Goal: Use online tool/utility

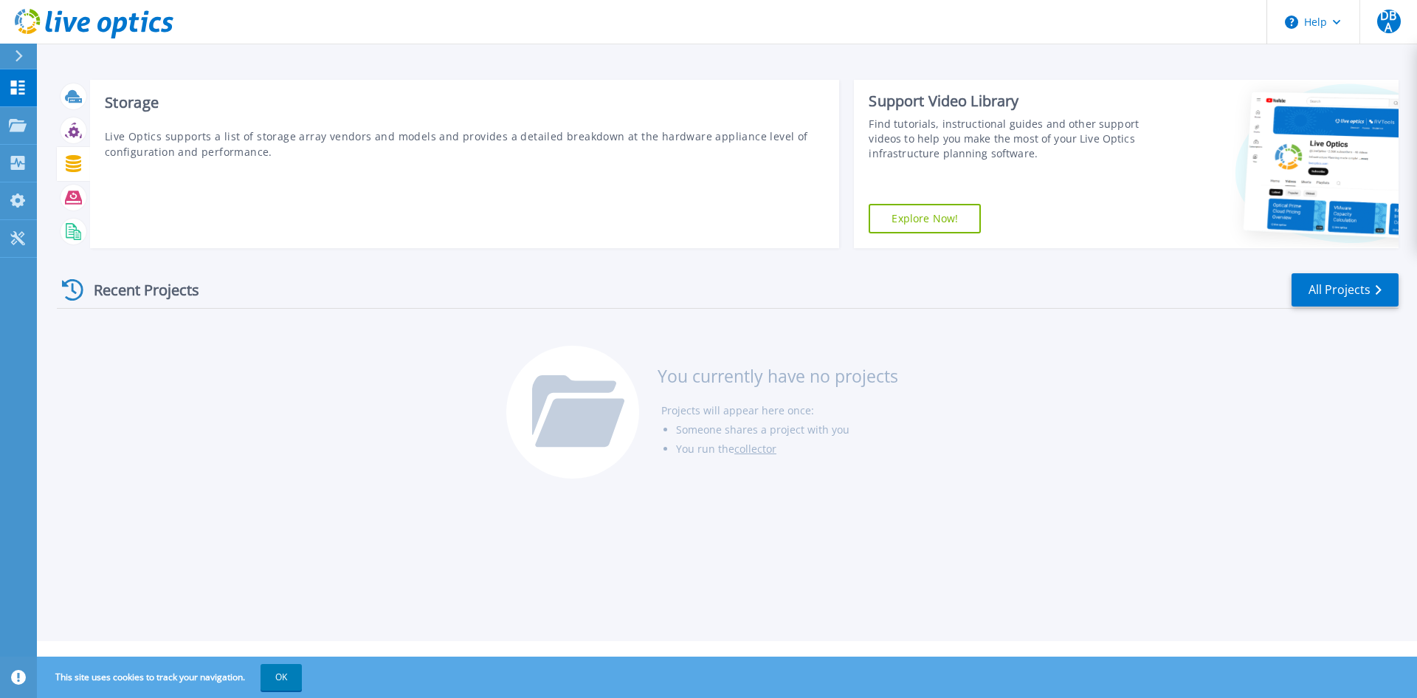
click at [341, 156] on p "Live Optics supports a list of storage array vendors and models and provides a …" at bounding box center [465, 143] width 720 height 31
click at [228, 137] on p "Live Optics supports a list of storage array vendors and models and provides a …" at bounding box center [465, 143] width 720 height 31
click at [120, 106] on h3 "Storage" at bounding box center [465, 102] width 720 height 16
click at [76, 159] on icon at bounding box center [74, 163] width 16 height 17
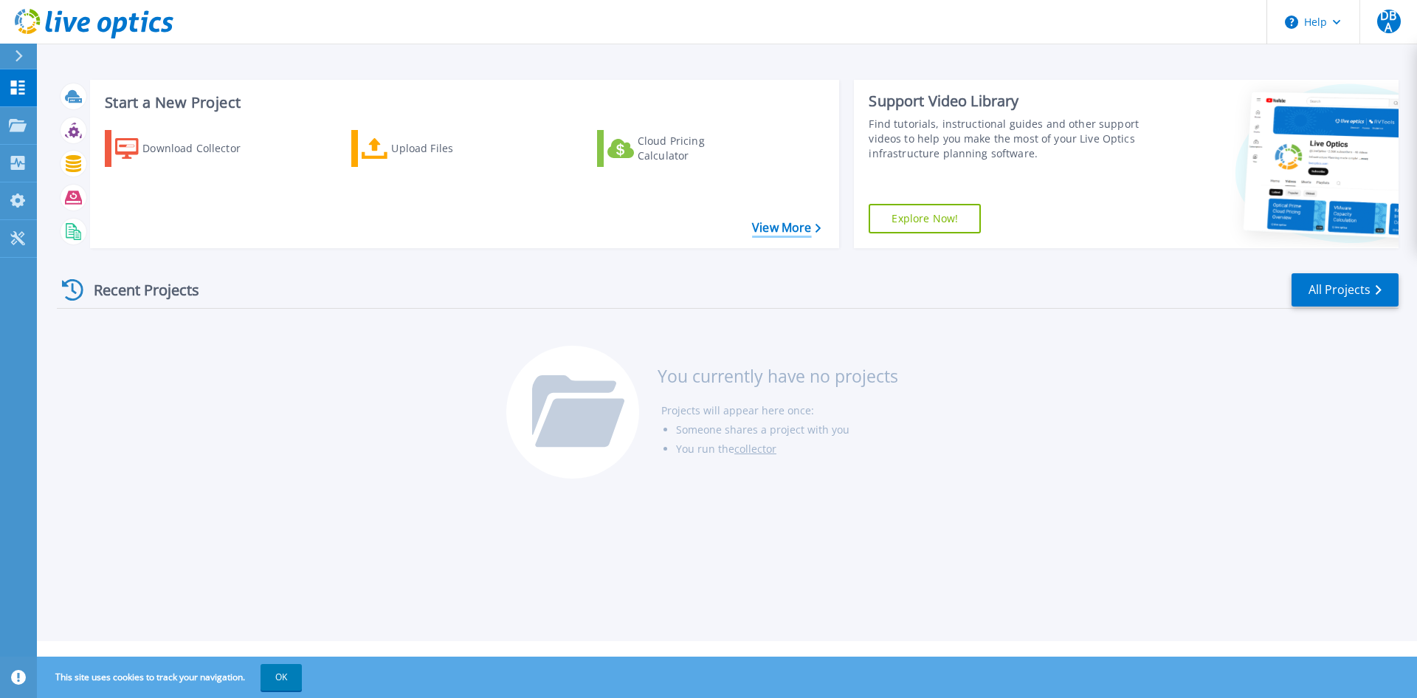
click at [757, 228] on link "View More" at bounding box center [786, 228] width 69 height 14
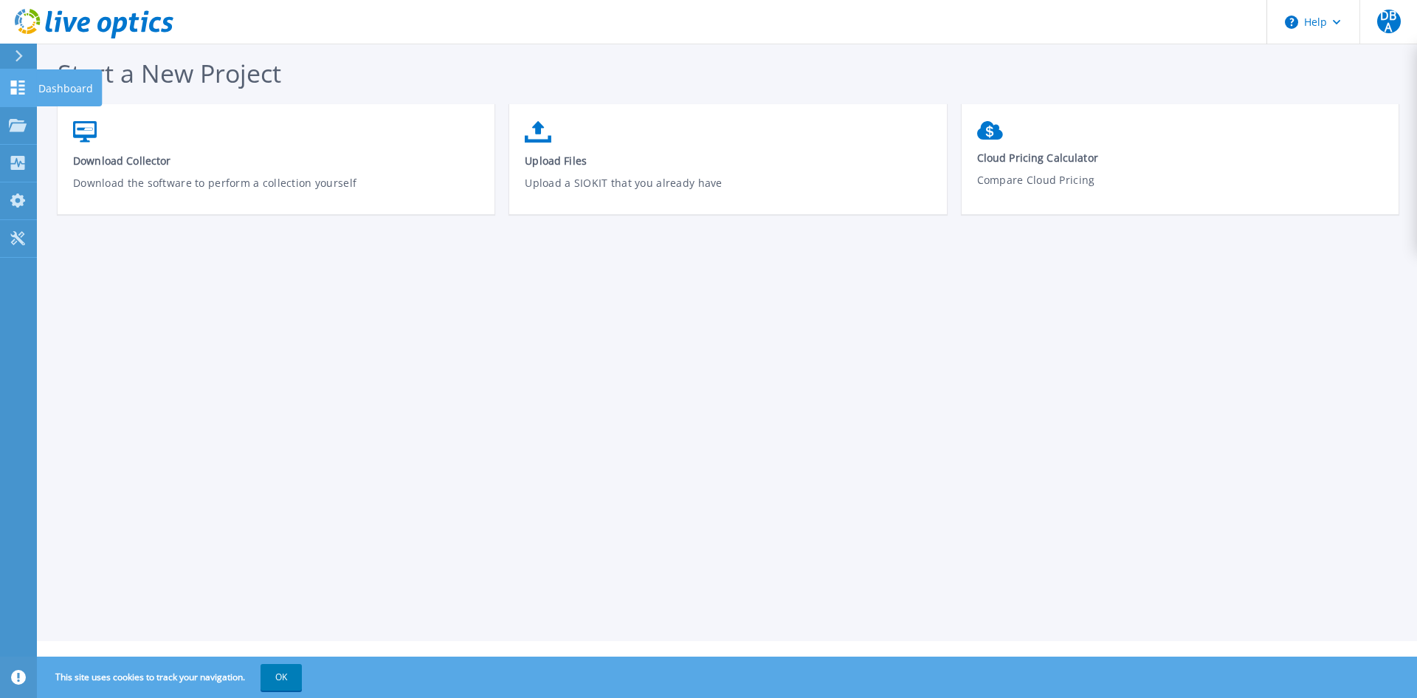
click at [30, 86] on link "Dashboard Dashboard" at bounding box center [18, 88] width 37 height 38
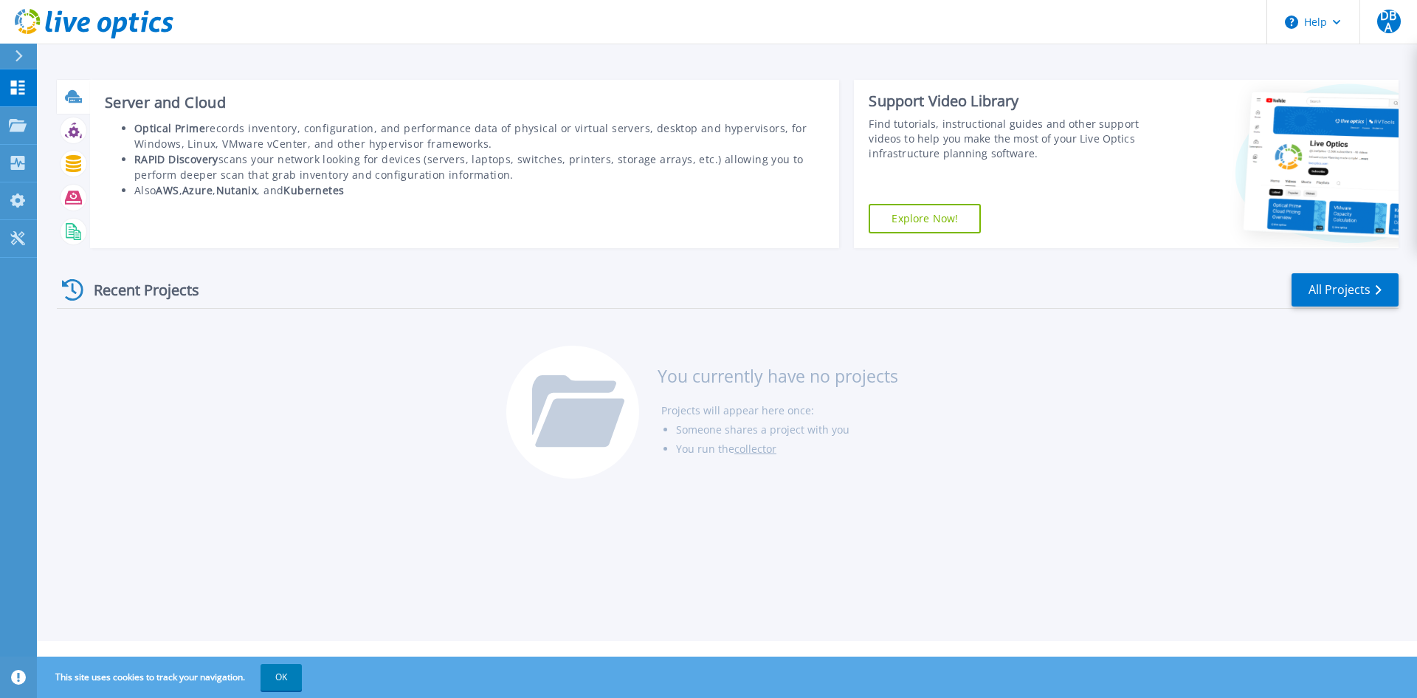
click at [186, 170] on li "RAPID Discovery scans your network looking for devices (servers, laptops, switc…" at bounding box center [479, 166] width 691 height 31
click at [188, 104] on h3 "Server and Cloud" at bounding box center [465, 102] width 720 height 16
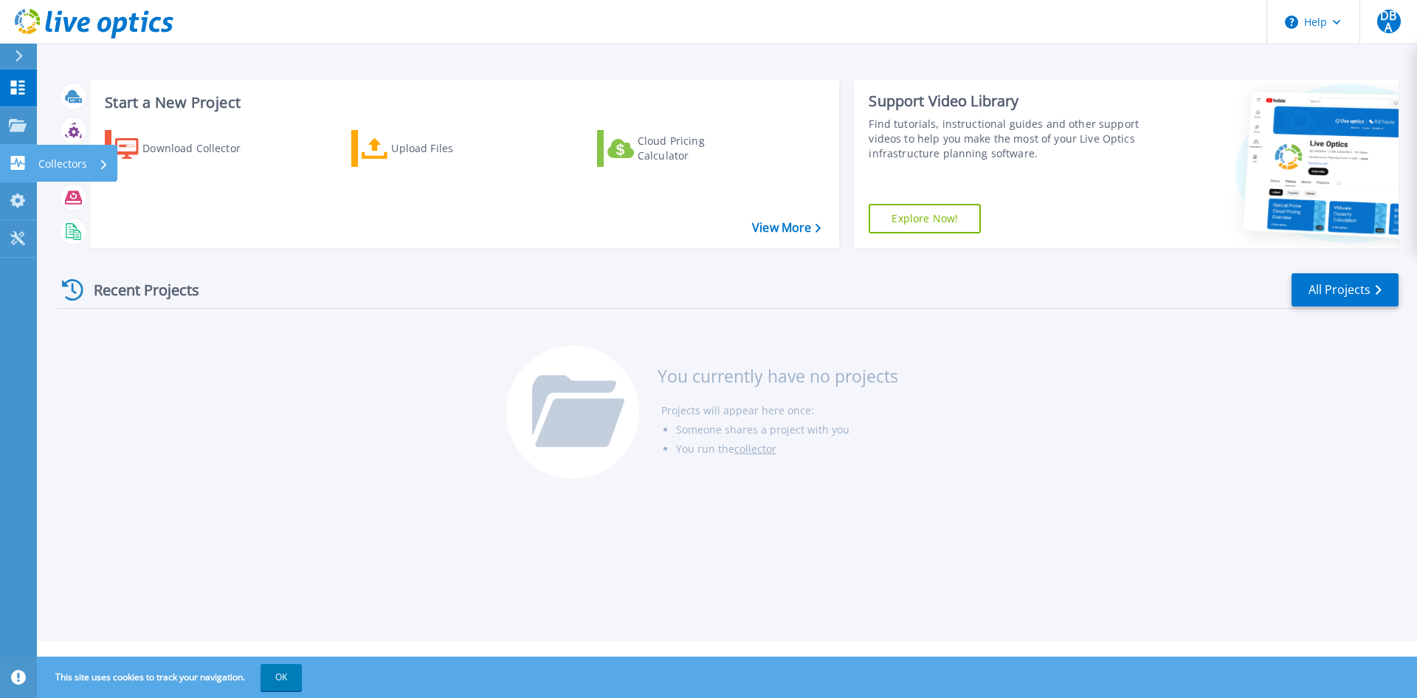
click at [65, 165] on p "Collectors" at bounding box center [62, 164] width 49 height 38
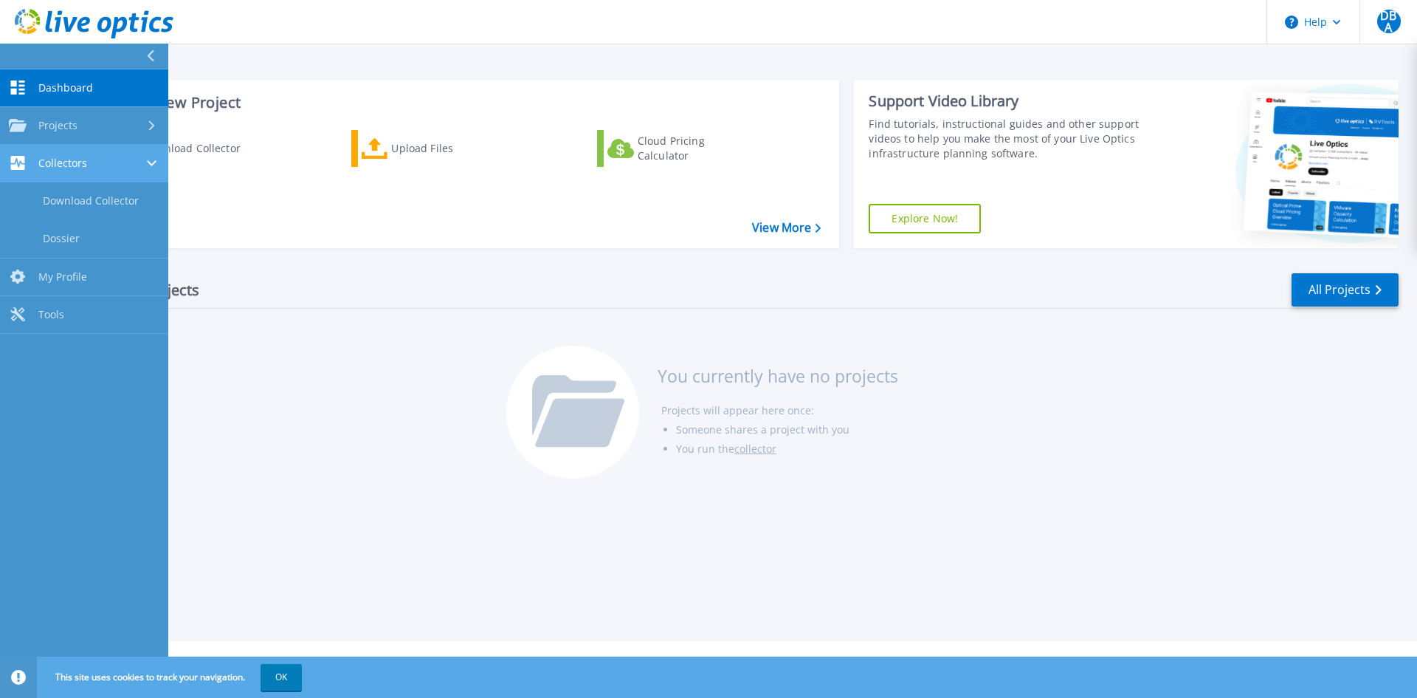
click at [87, 162] on div "Collectors" at bounding box center [84, 163] width 151 height 14
click at [92, 119] on div "Projects" at bounding box center [84, 125] width 151 height 13
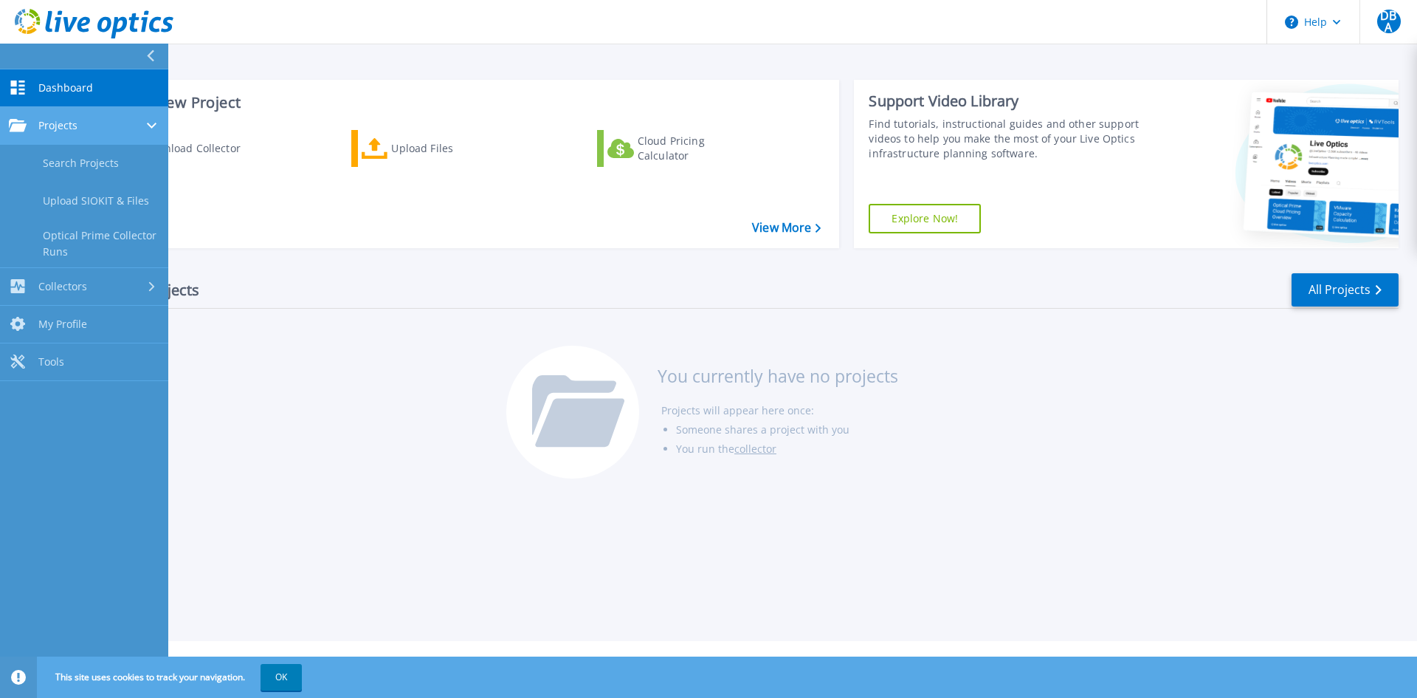
click at [92, 119] on div "Projects" at bounding box center [84, 125] width 151 height 13
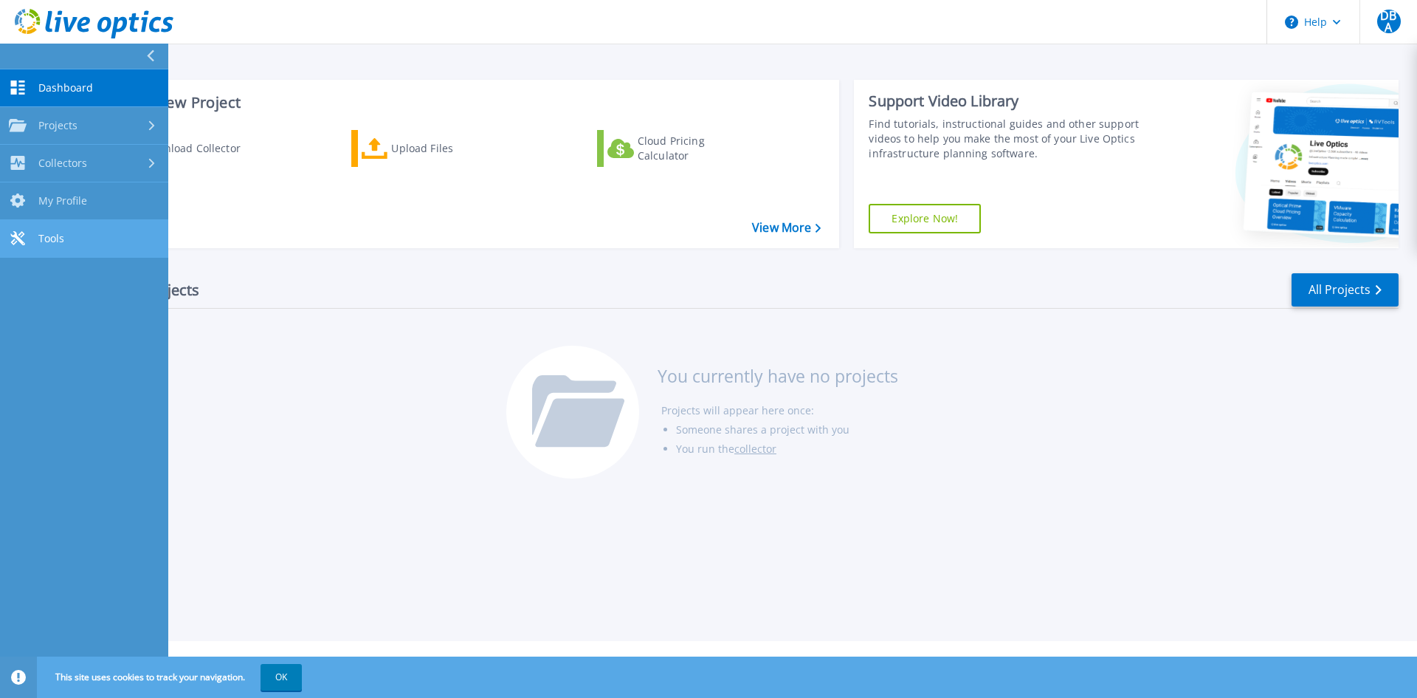
click at [95, 242] on link "Tools Tools" at bounding box center [84, 239] width 168 height 38
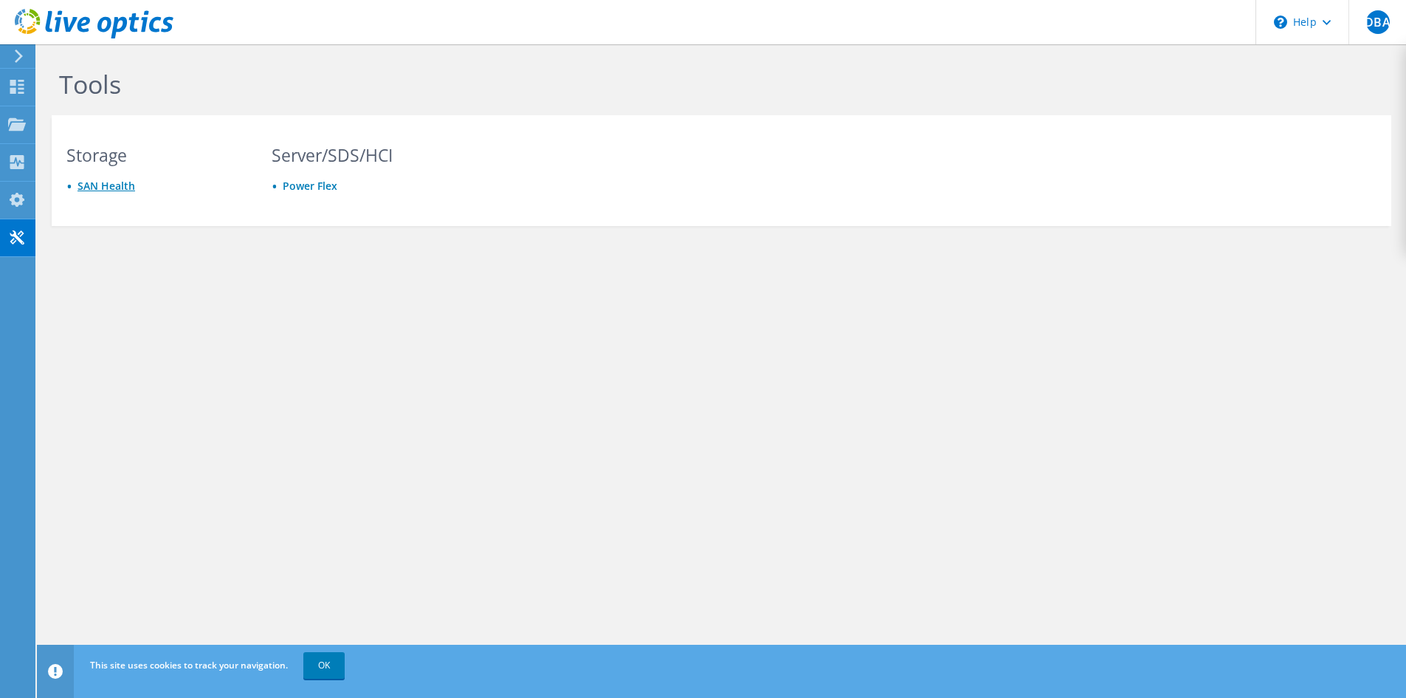
click at [106, 192] on link "SAN Health" at bounding box center [107, 186] width 58 height 14
